Goal: Information Seeking & Learning: Learn about a topic

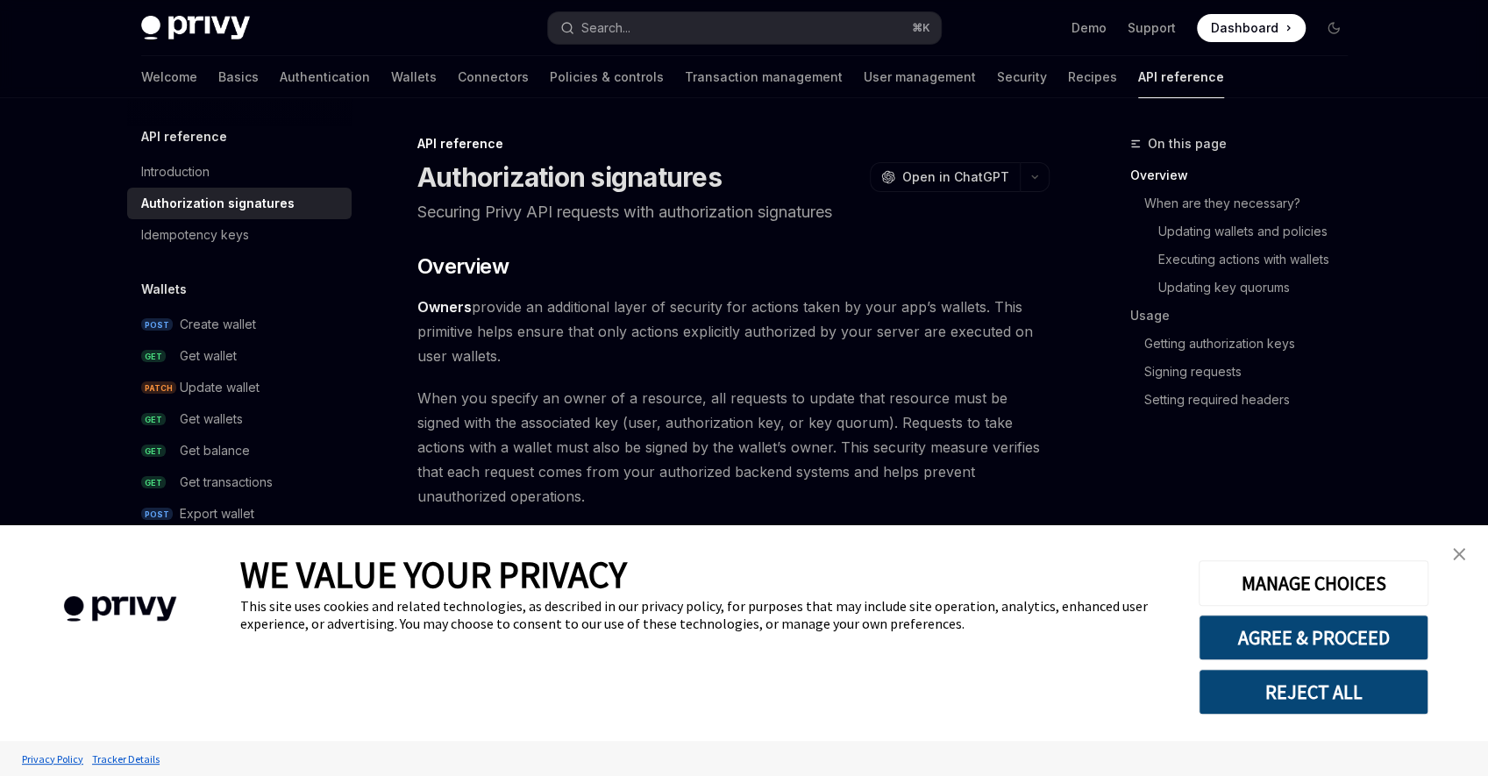
click at [1461, 557] on img "close banner" at bounding box center [1458, 554] width 12 height 12
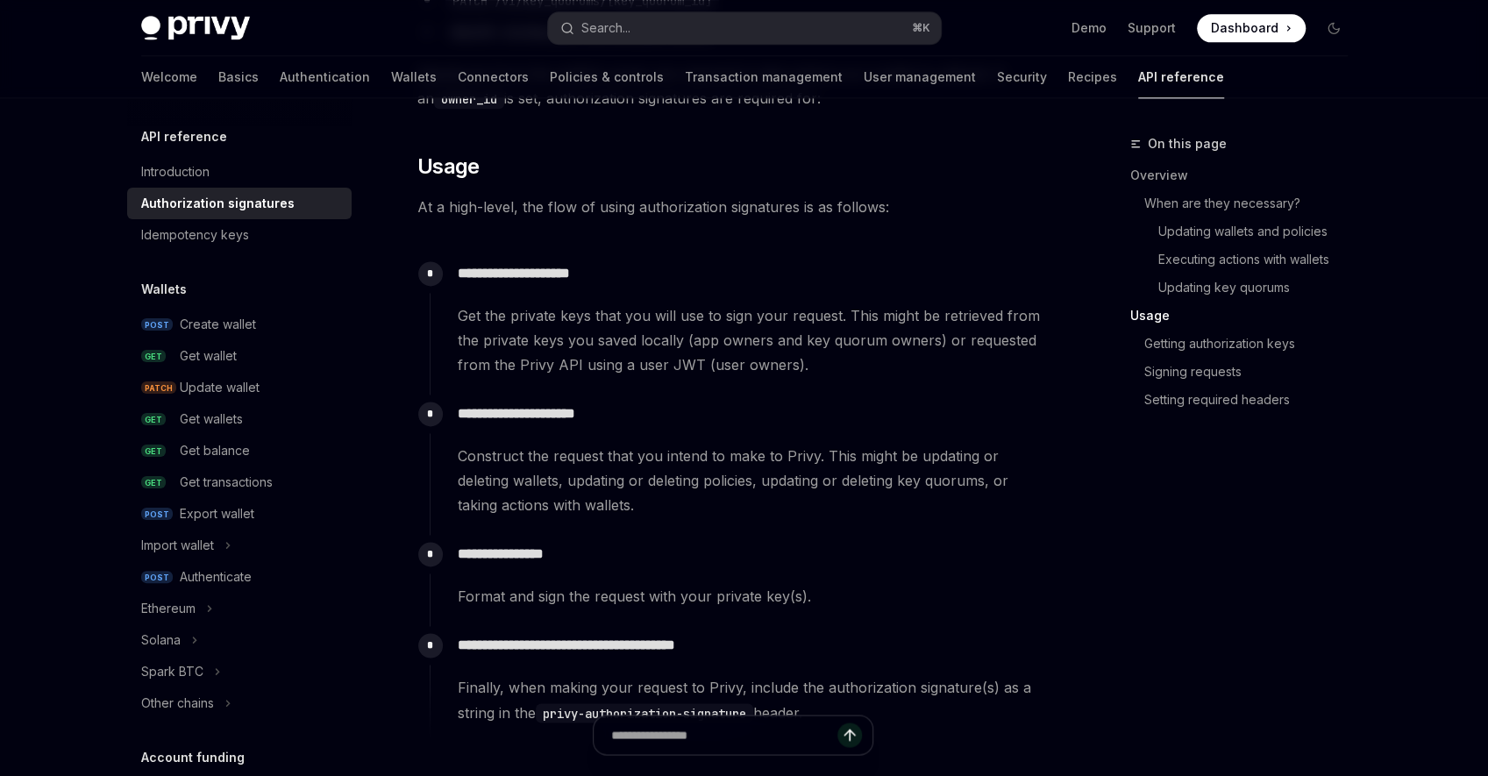
scroll to position [1707, 0]
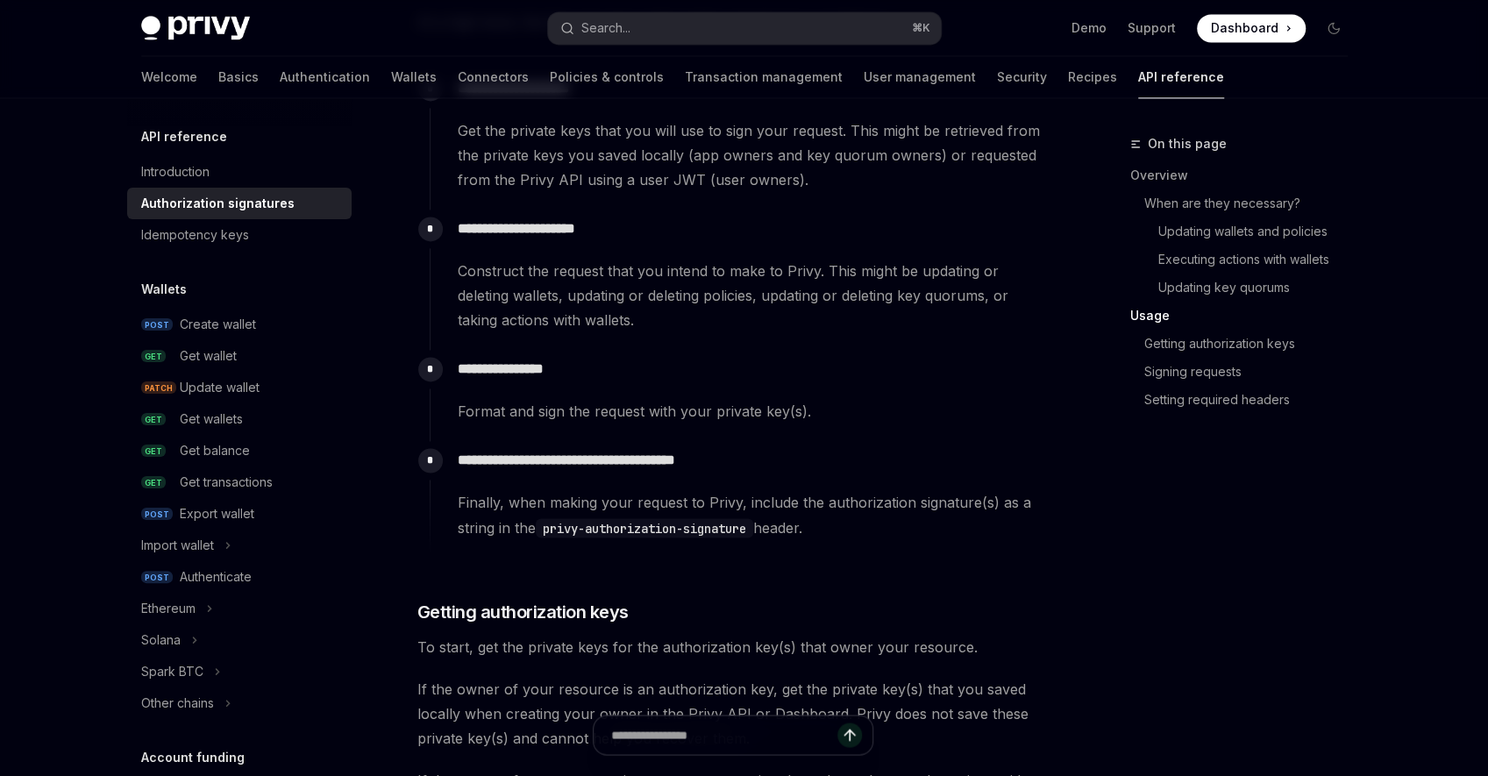
type textarea "*"
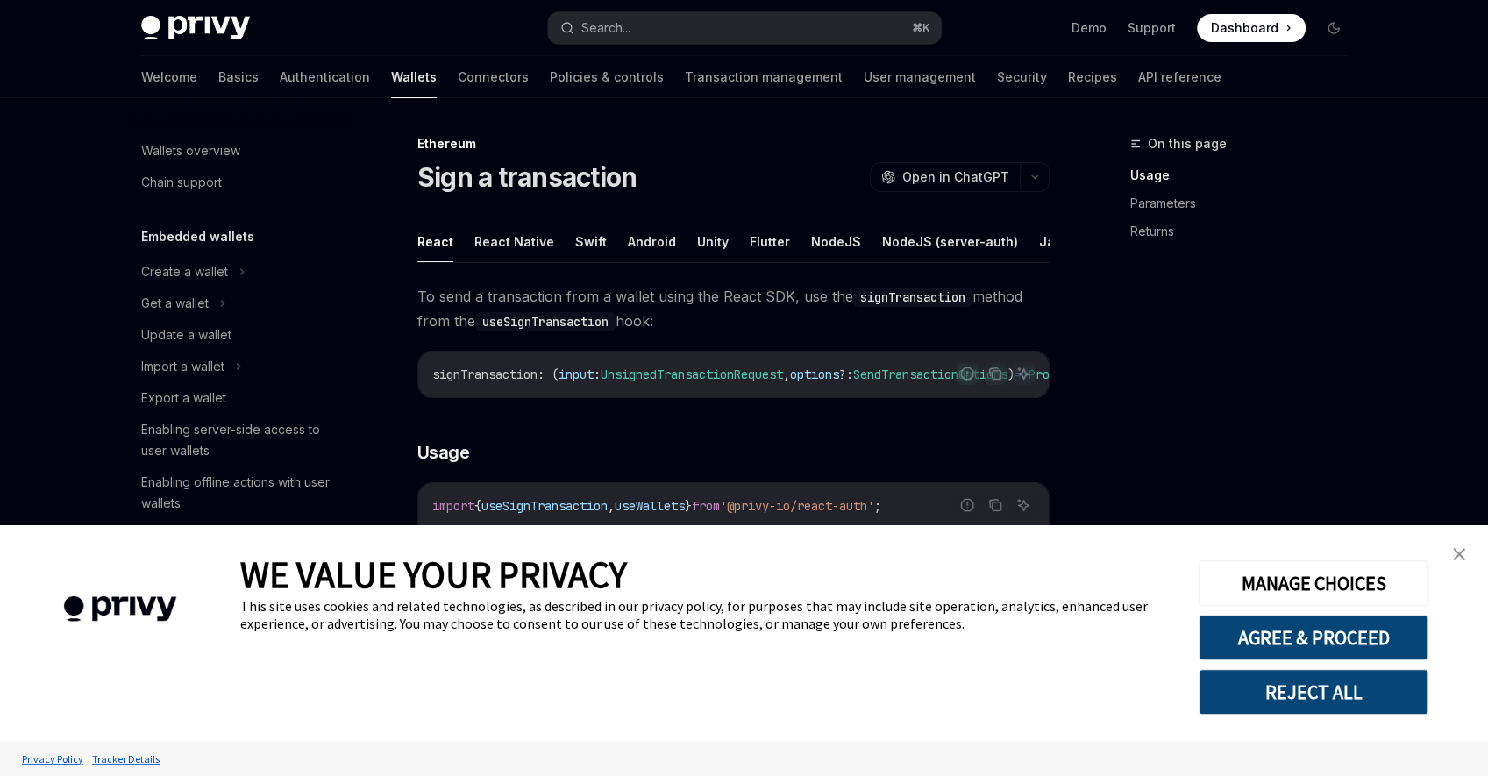
click at [1095, 325] on div "On this page Usage Parameters Returns" at bounding box center [1228, 454] width 266 height 643
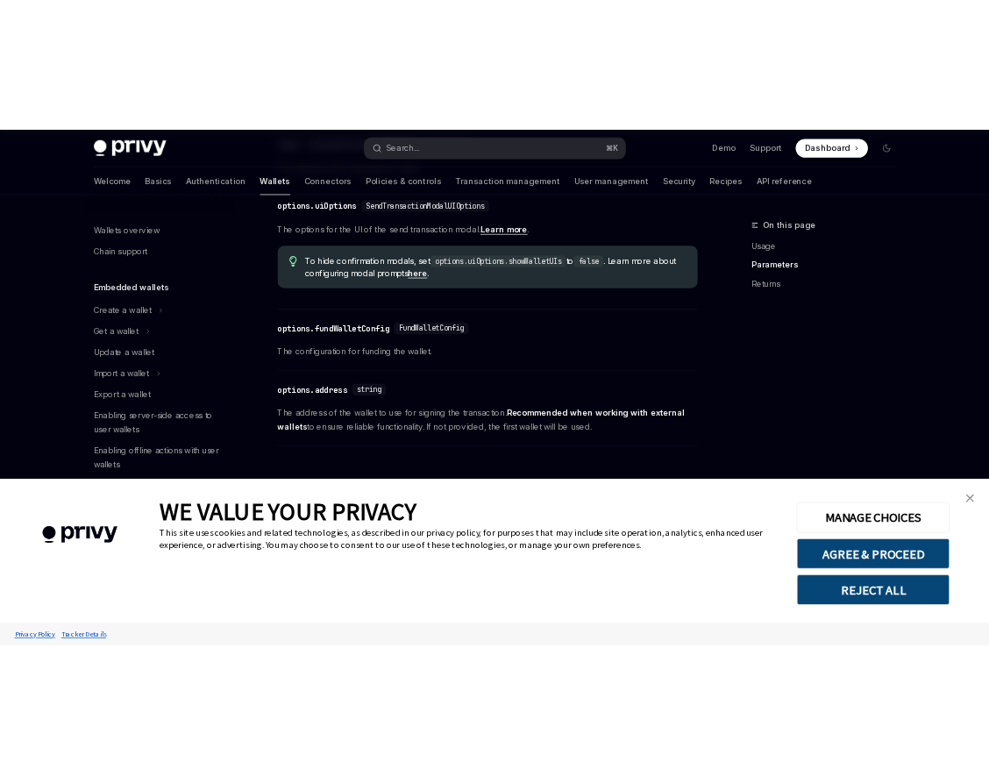
scroll to position [939, 0]
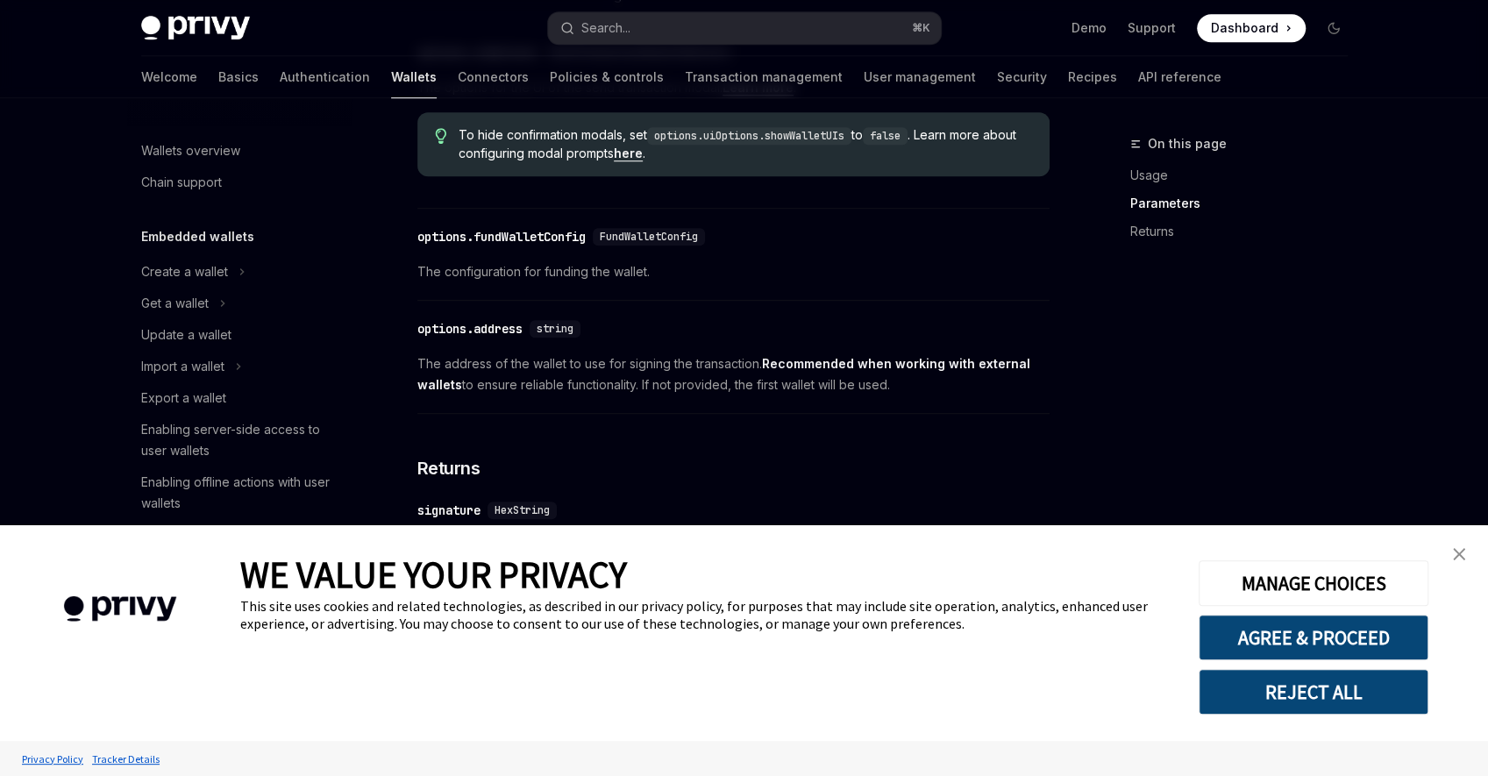
click at [824, 301] on div "​ options.fundWalletConfig FundWalletConfig The configuration for funding the w…" at bounding box center [733, 258] width 632 height 83
type textarea "*"
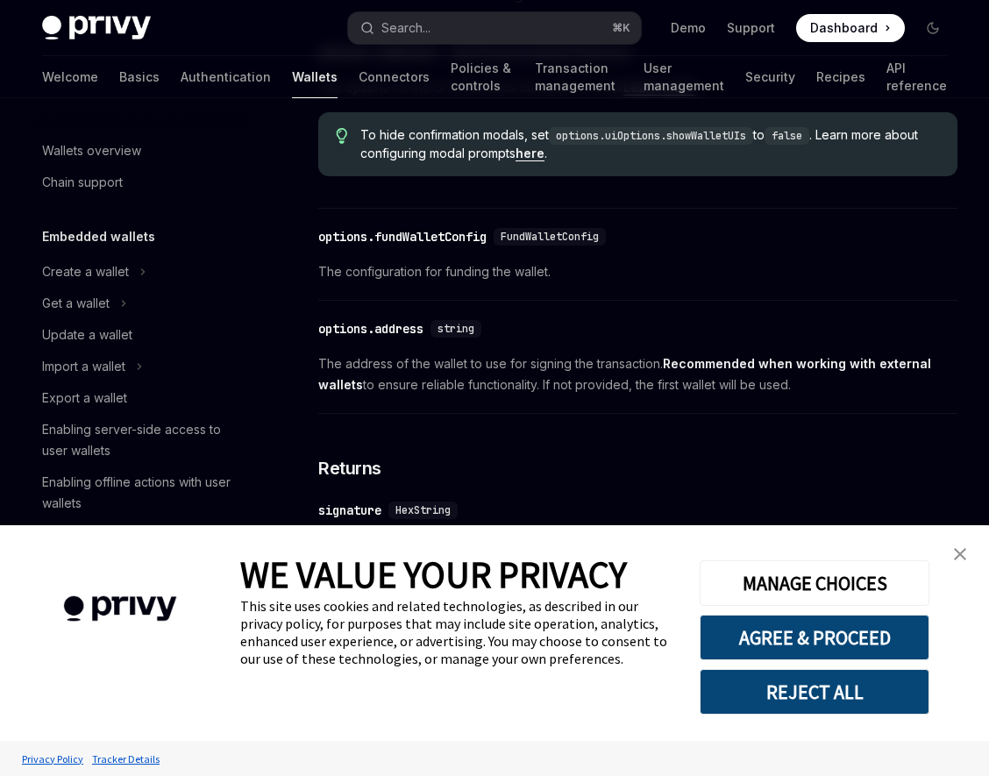
click at [749, 301] on div "​ options.fundWalletConfig FundWalletConfig The configuration for funding the w…" at bounding box center [637, 258] width 639 height 83
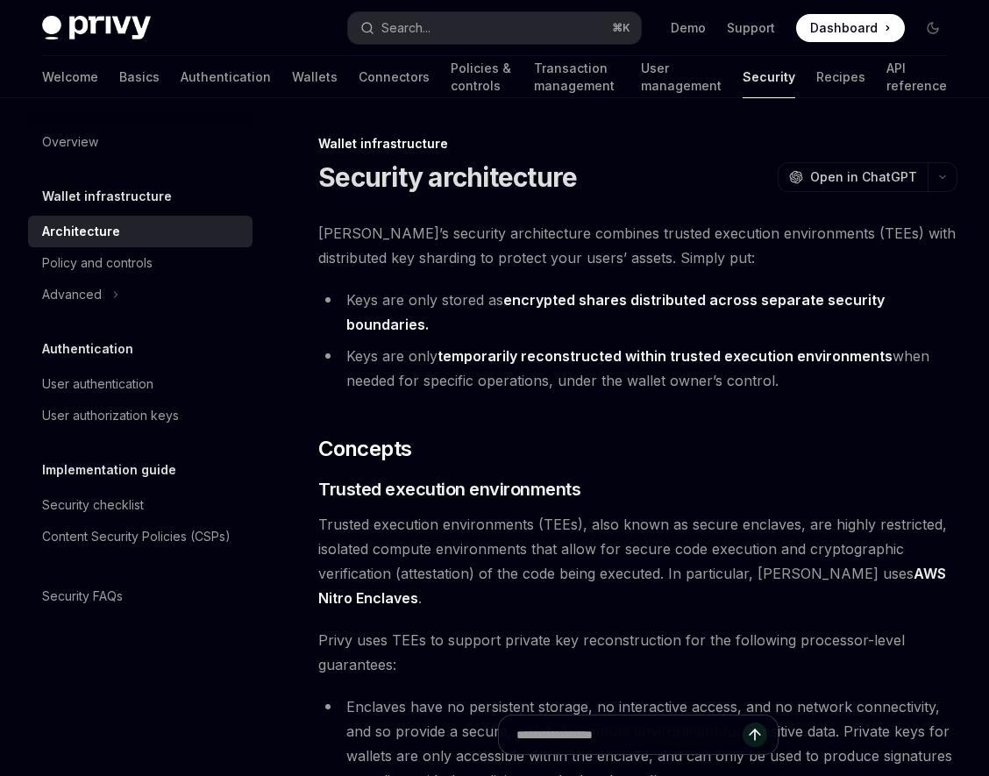
type textarea "*"
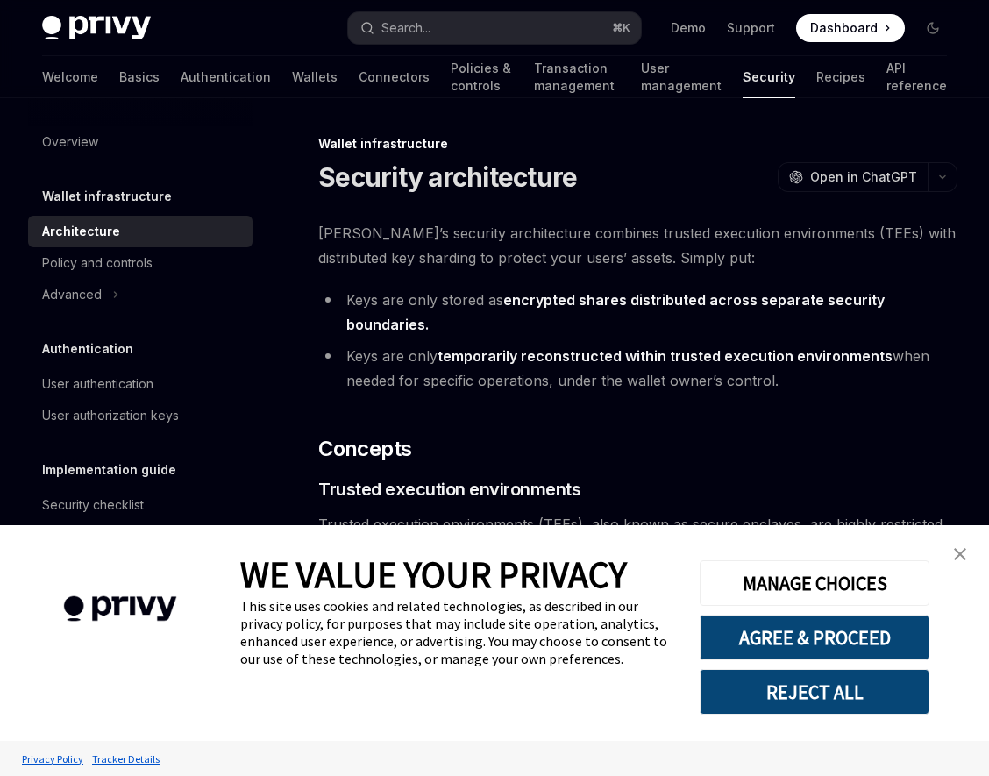
click at [951, 557] on link "close banner" at bounding box center [959, 553] width 35 height 35
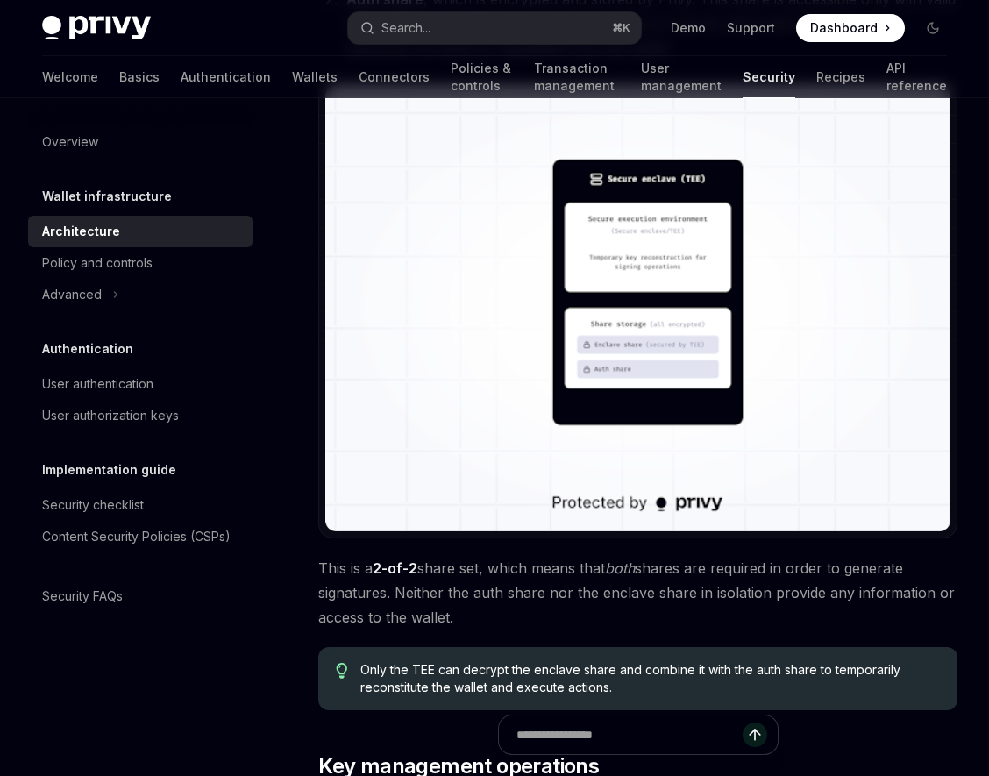
scroll to position [1485, 0]
